Goal: Information Seeking & Learning: Learn about a topic

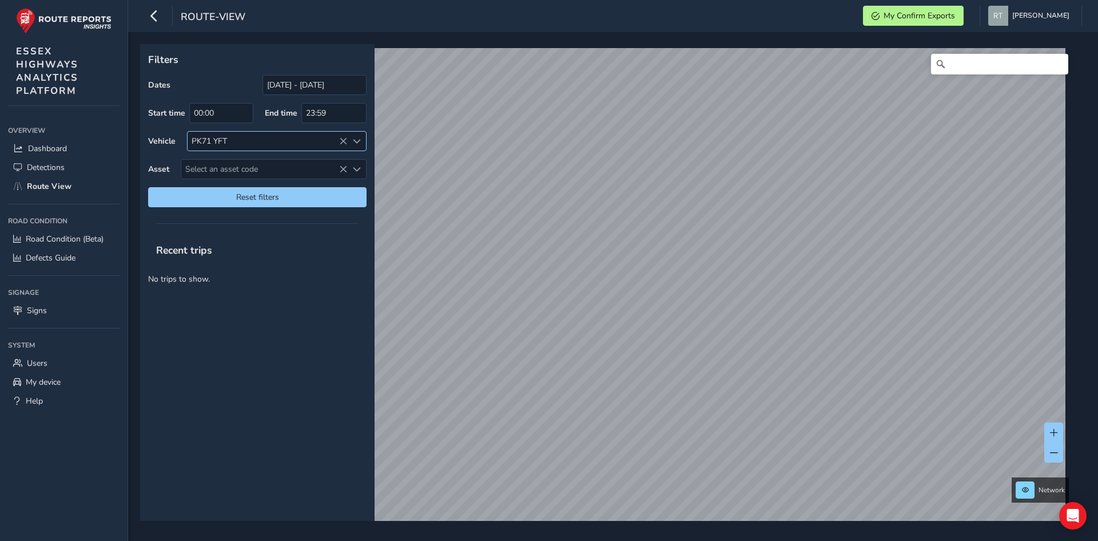
click at [342, 140] on icon at bounding box center [343, 141] width 8 height 8
click at [343, 140] on icon at bounding box center [343, 141] width 8 height 8
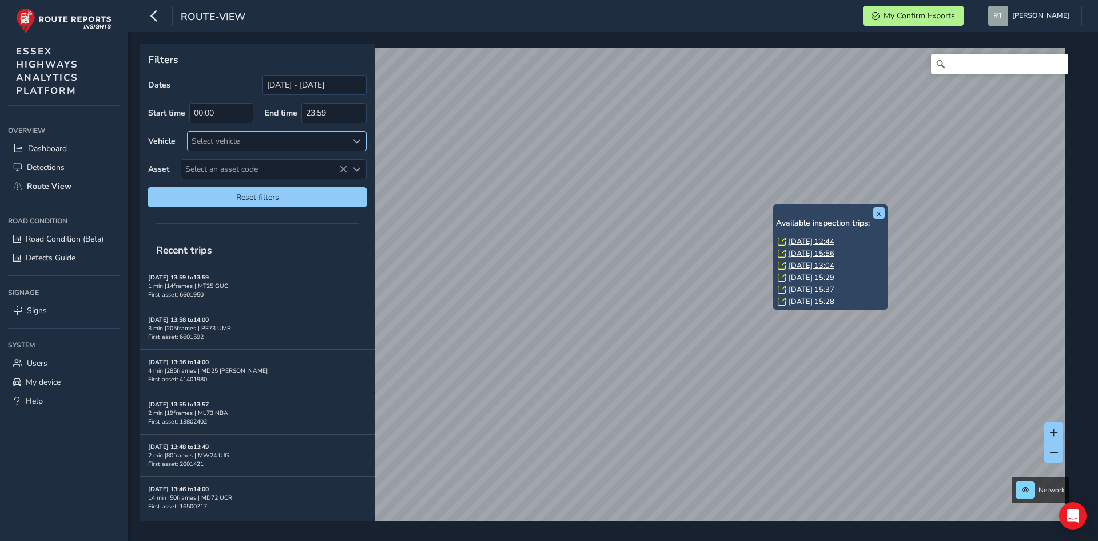
click at [803, 241] on link "[DATE] 12:44" at bounding box center [812, 241] width 46 height 10
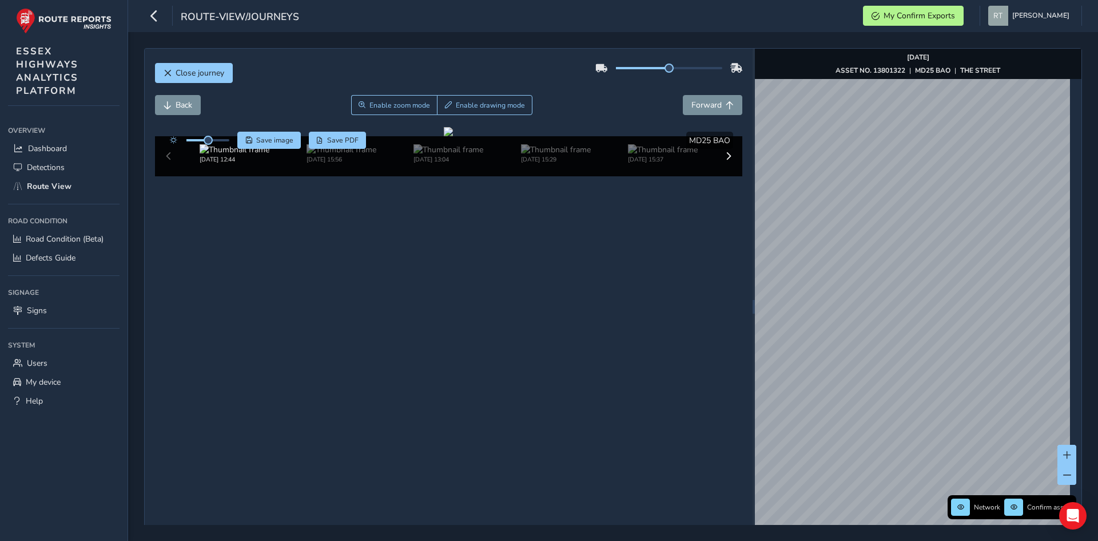
click at [1098, 253] on html "route-view/journeys My Confirm Exports [PERSON_NAME] Colour Scheme: Dark Dim Li…" at bounding box center [549, 270] width 1098 height 541
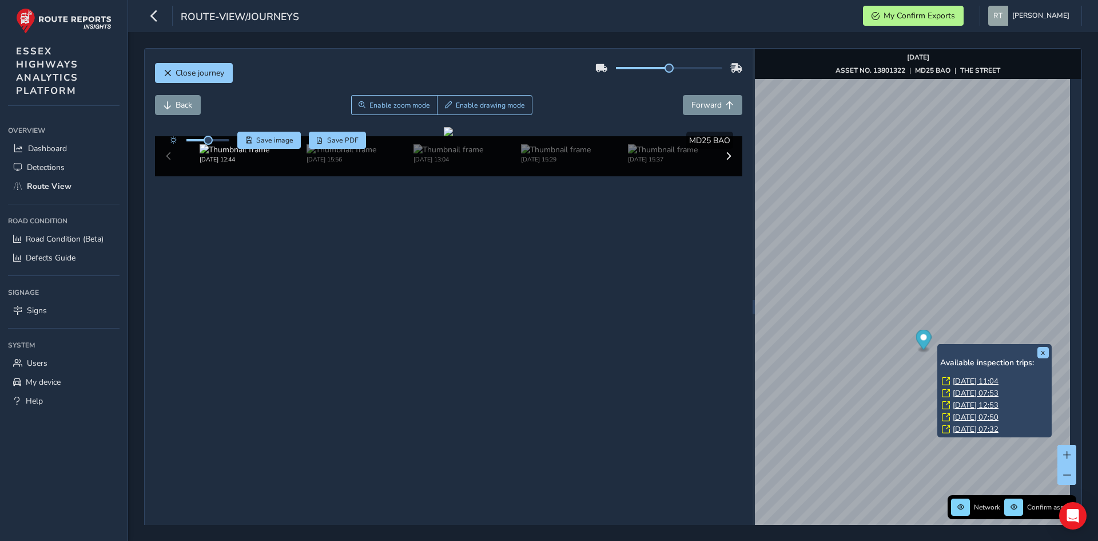
click at [975, 389] on link "[DATE] 07:53" at bounding box center [976, 393] width 46 height 10
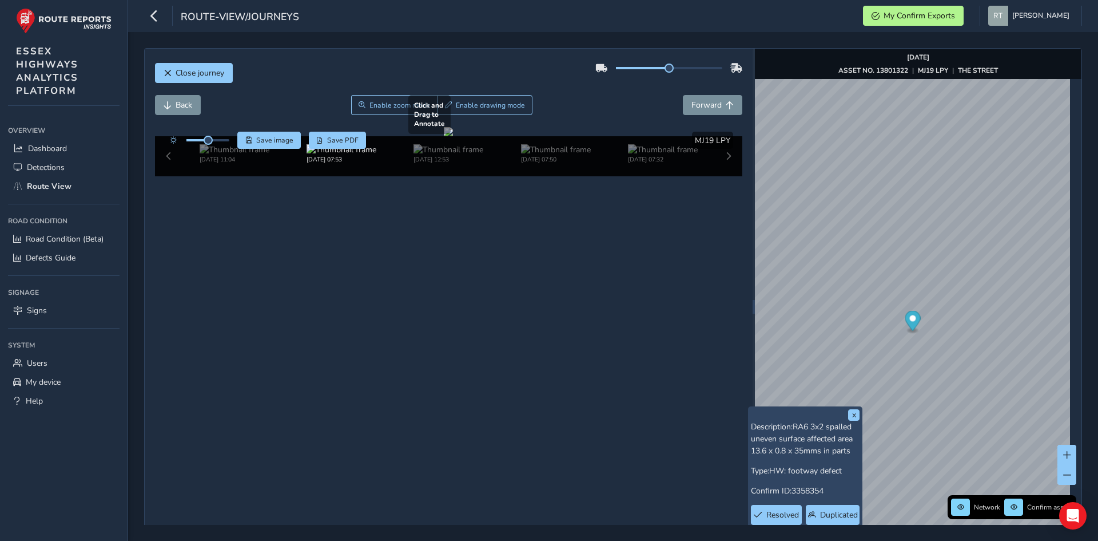
click at [444, 136] on div at bounding box center [448, 131] width 9 height 9
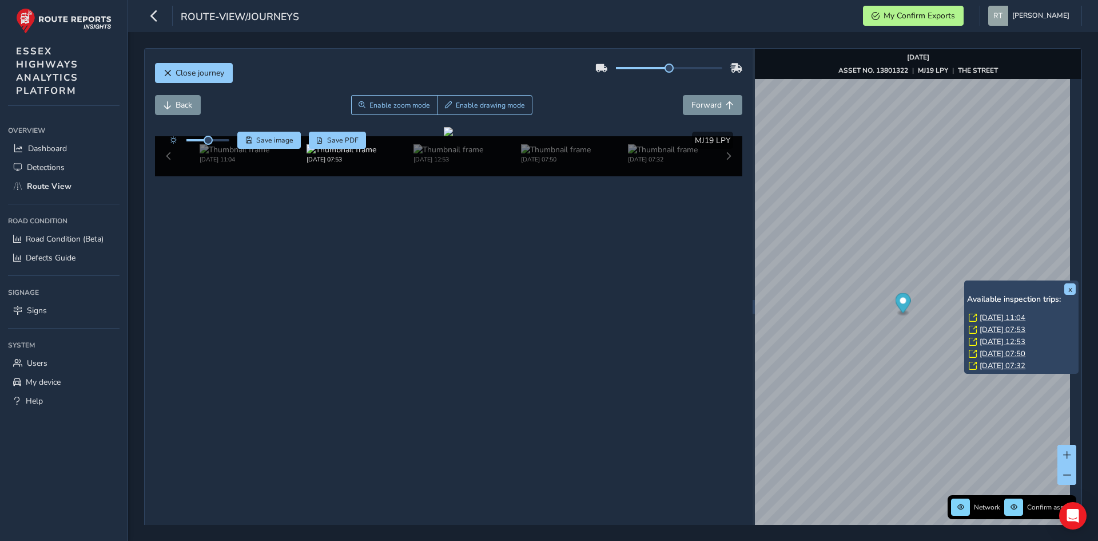
click at [991, 315] on link "[DATE] 11:04" at bounding box center [1003, 317] width 46 height 10
click at [993, 315] on link "[DATE] 11:04" at bounding box center [1003, 317] width 46 height 10
click at [993, 316] on link "[DATE] 11:04" at bounding box center [1003, 317] width 46 height 10
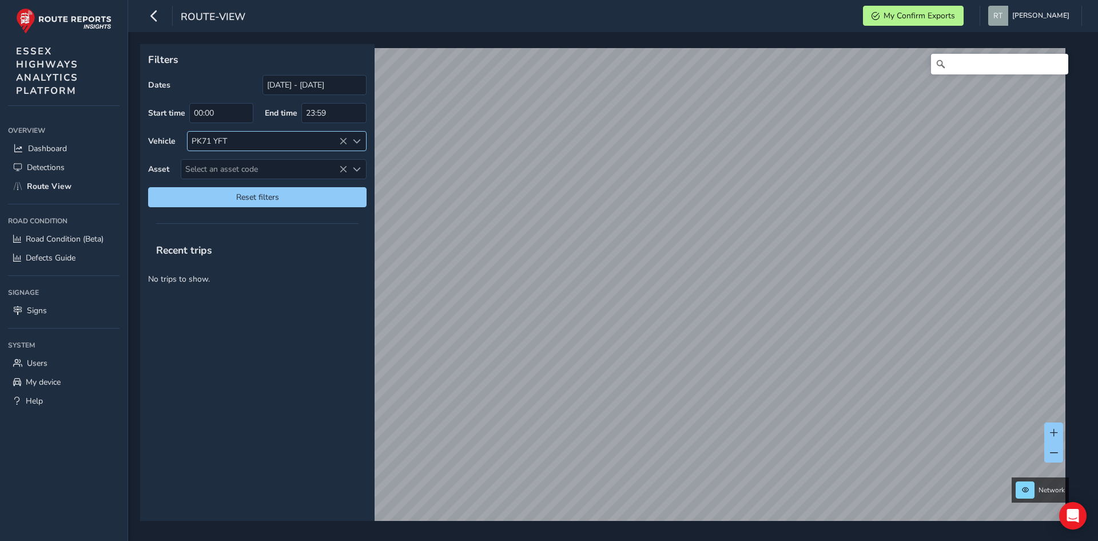
click at [343, 140] on icon at bounding box center [343, 141] width 8 height 8
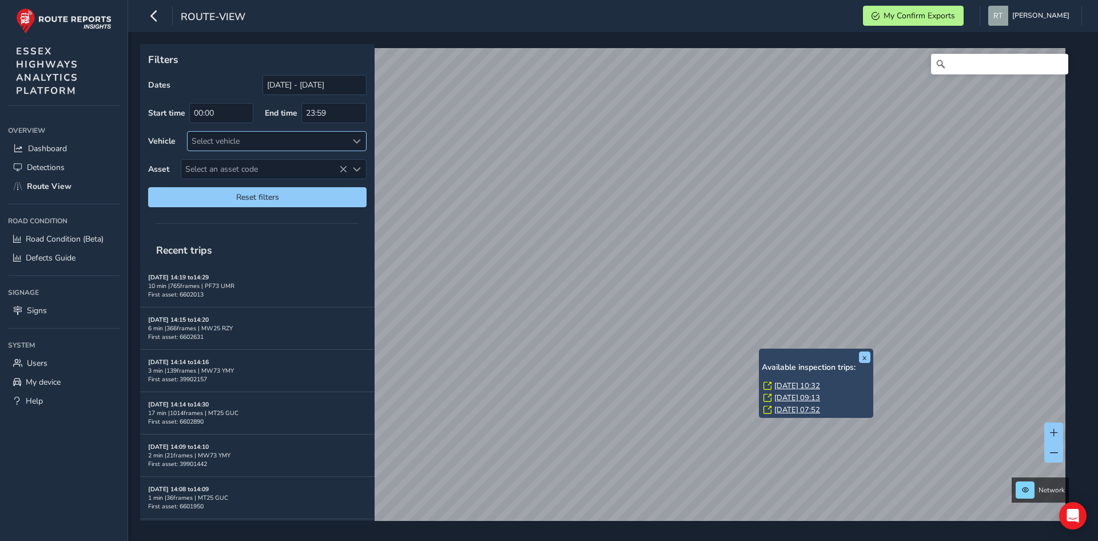
click at [789, 386] on link "[DATE] 10:32" at bounding box center [798, 385] width 46 height 10
